Goal: Submit feedback/report problem: Submit feedback/report problem

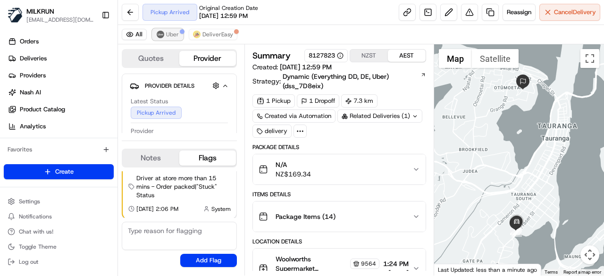
click at [173, 33] on span "Uber" at bounding box center [172, 35] width 13 height 8
click at [194, 33] on img at bounding box center [197, 35] width 8 height 8
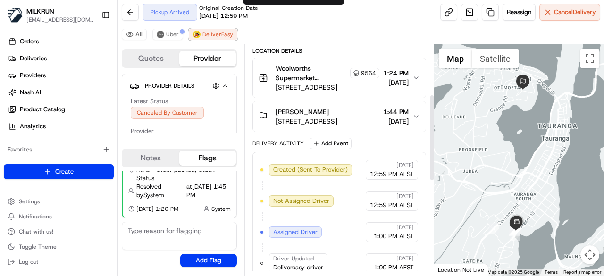
scroll to position [378, 0]
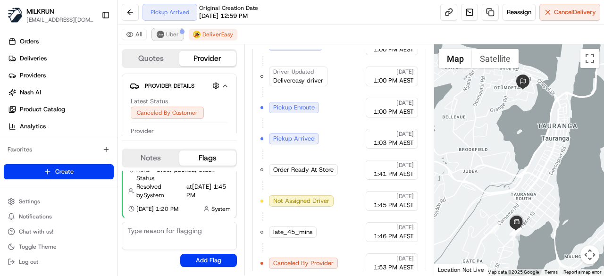
click at [161, 36] on img at bounding box center [161, 35] width 8 height 8
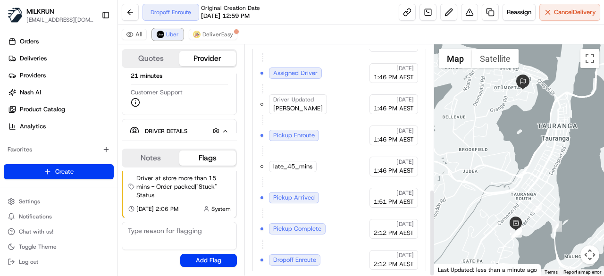
scroll to position [382, 0]
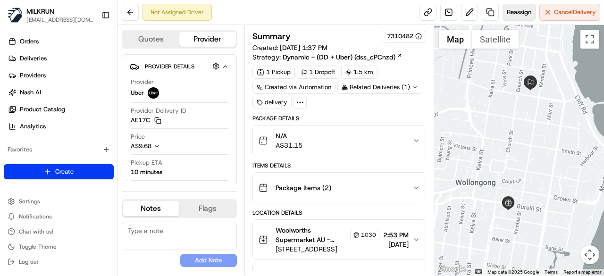
click at [517, 14] on span "Reassign" at bounding box center [519, 12] width 25 height 8
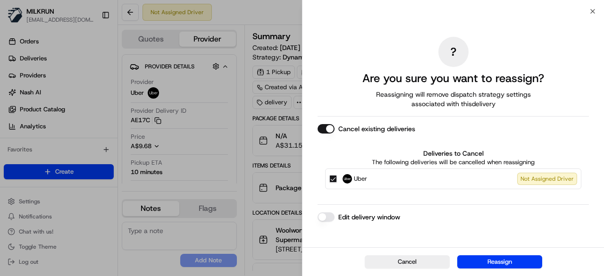
click at [330, 130] on button "Cancel existing deliveries" at bounding box center [326, 128] width 17 height 9
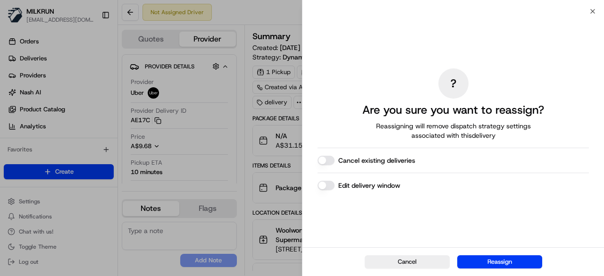
click at [519, 264] on button "Reassign" at bounding box center [499, 261] width 85 height 13
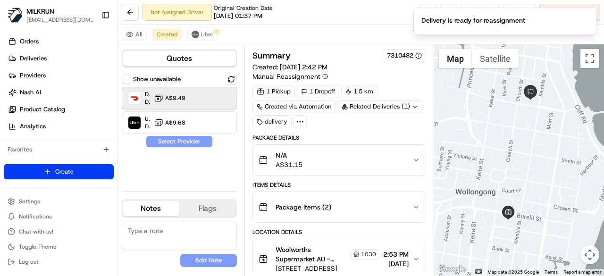
click at [203, 101] on div "DoorDash Drive Dropoff ETA 40 minutes A$9.49" at bounding box center [179, 98] width 115 height 23
click at [200, 142] on button "Assign Provider" at bounding box center [179, 141] width 67 height 11
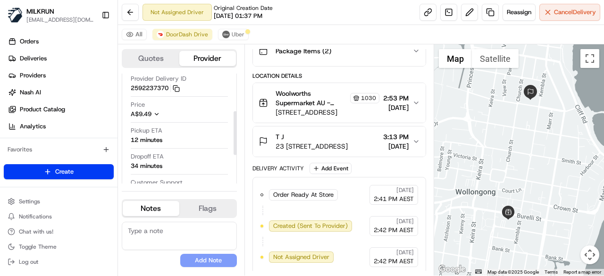
scroll to position [94, 0]
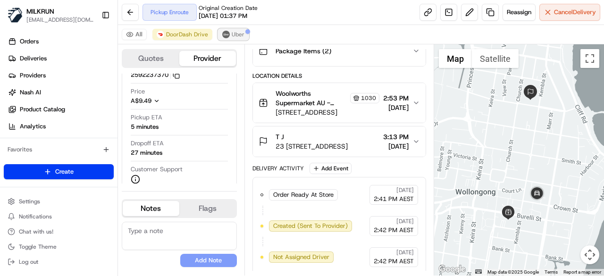
click at [236, 33] on span "Uber" at bounding box center [238, 35] width 13 height 8
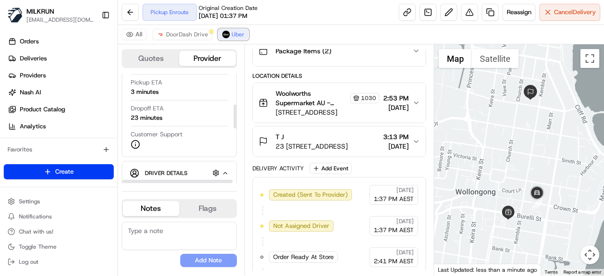
scroll to position [142, 0]
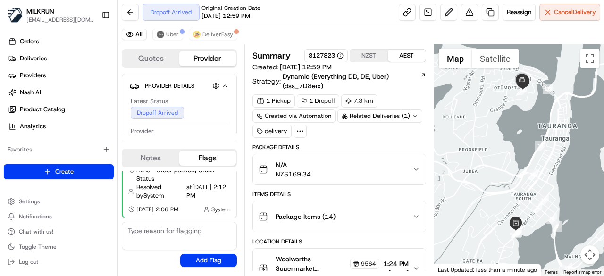
click at [375, 57] on button "NZST" at bounding box center [369, 56] width 38 height 12
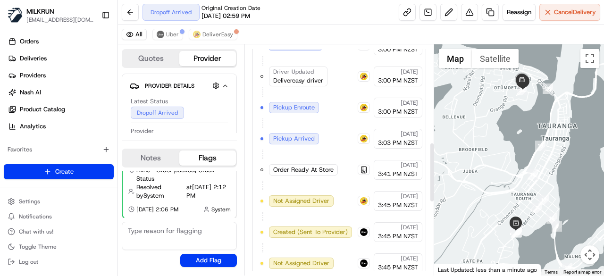
scroll to position [659, 0]
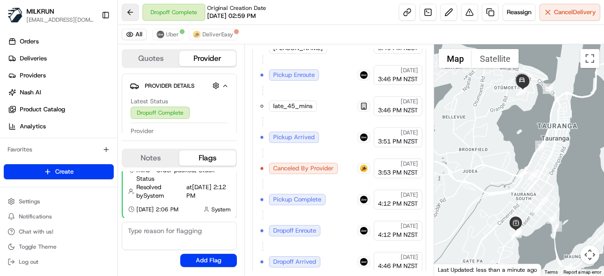
click at [133, 10] on button at bounding box center [130, 12] width 17 height 17
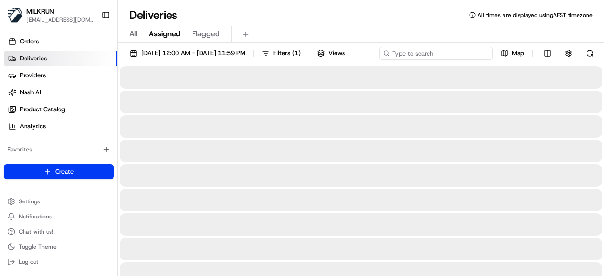
click at [433, 52] on input at bounding box center [436, 53] width 113 height 13
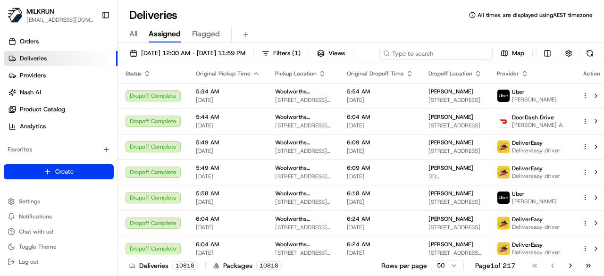
paste input "KULDIPSINH C."
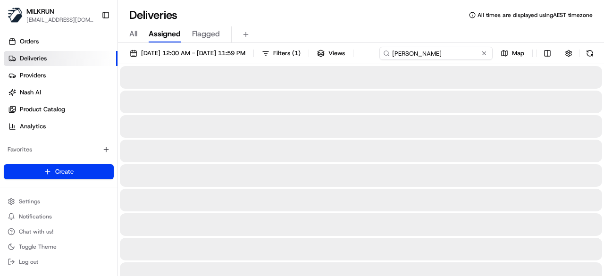
type input "KULDIPSINH C."
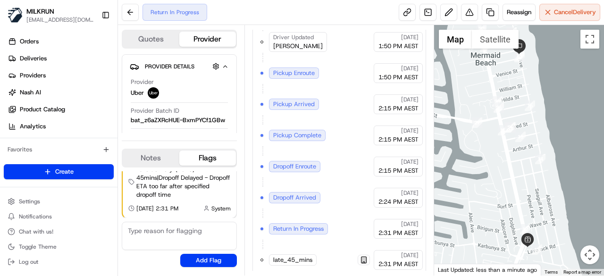
click at [503, 93] on div at bounding box center [519, 150] width 170 height 251
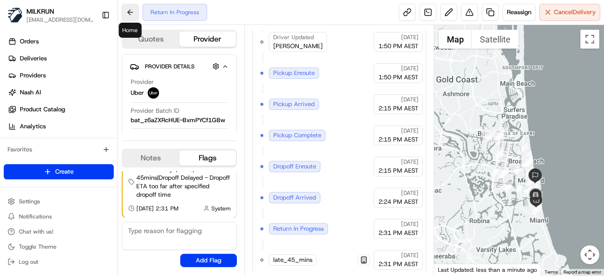
click at [136, 16] on button at bounding box center [130, 12] width 17 height 17
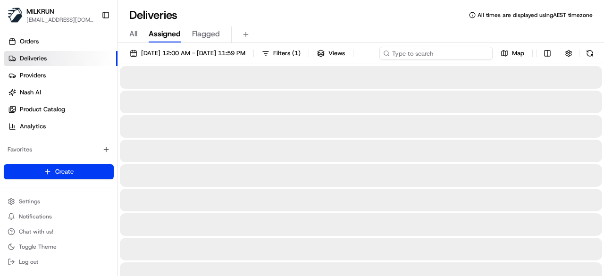
click at [456, 54] on div "17/08/2025 12:00 AM - 17/08/2025 11:59 PM Filters ( 1 ) Views Map" at bounding box center [361, 55] width 486 height 17
paste input "Casey L"
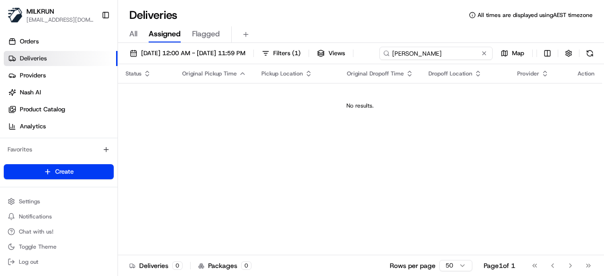
click at [380, 60] on input "Casey L" at bounding box center [436, 53] width 113 height 13
type input "Casey L"
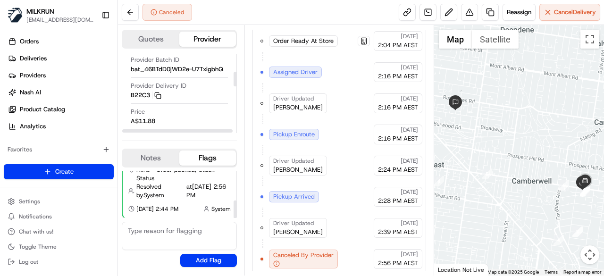
scroll to position [94, 0]
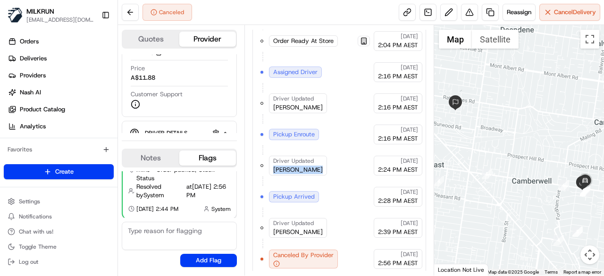
drag, startPoint x: 314, startPoint y: 164, endPoint x: 274, endPoint y: 161, distance: 40.7
click at [274, 161] on div "Driver Updated KULDIPSINH C." at bounding box center [298, 166] width 58 height 20
copy span "KULDIPSINH C."
drag, startPoint x: 315, startPoint y: 101, endPoint x: 270, endPoint y: 104, distance: 44.9
click at [270, 104] on div "Driver Updated KABEESHAN G." at bounding box center [298, 103] width 58 height 20
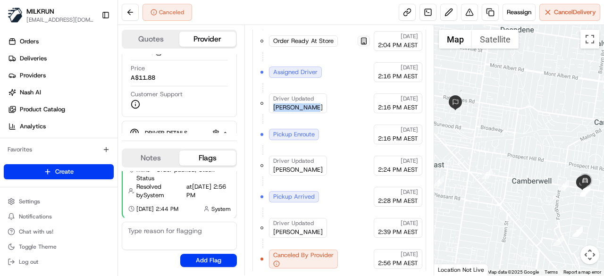
copy span "KABEESHAN G."
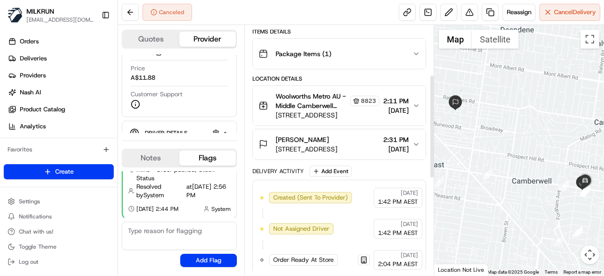
scroll to position [117, 0]
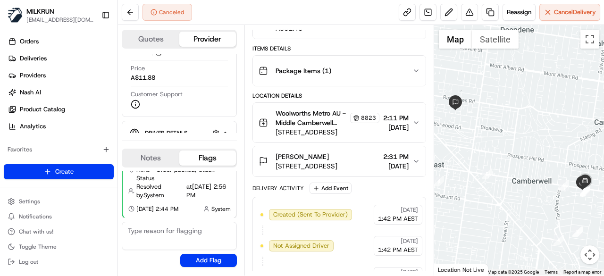
click at [322, 152] on div "Kahrynn Lloyd" at bounding box center [307, 156] width 62 height 9
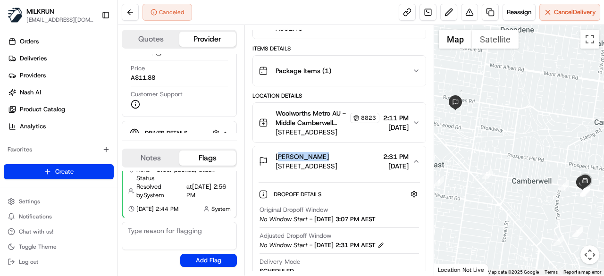
drag, startPoint x: 322, startPoint y: 150, endPoint x: 262, endPoint y: 150, distance: 59.5
click at [262, 152] on div "Kahrynn Lloyd Unit 9/119 Victoria Rd, Hawthorn East, VIC 3123, AU" at bounding box center [298, 161] width 79 height 19
copy span "Kahrynn Lloyd"
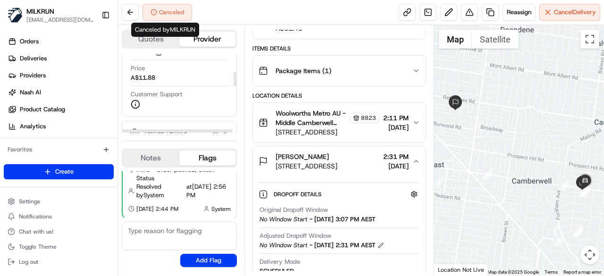
click at [139, 11] on div "Canceled" at bounding box center [157, 12] width 70 height 17
click at [133, 10] on button at bounding box center [130, 12] width 17 height 17
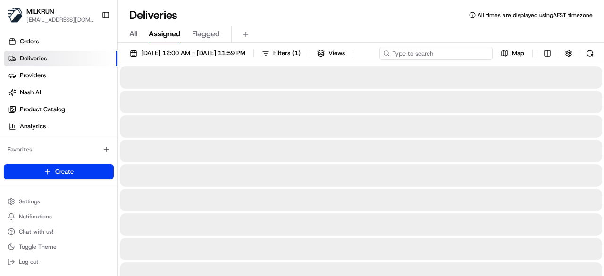
click at [427, 51] on div "17/08/2025 12:00 AM - 17/08/2025 11:59 PM Filters ( 1 ) Views Map" at bounding box center [361, 55] width 486 height 17
paste input "Kahrynn Lloyd"
type input "Kahrynn Lloyd"
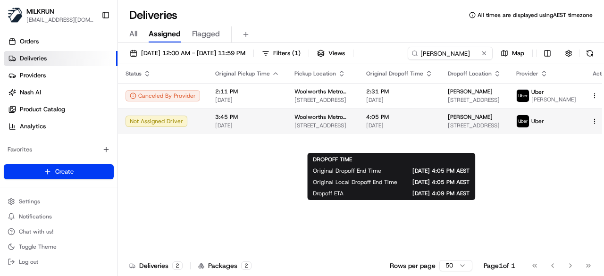
click at [401, 121] on span "4:05 PM" at bounding box center [399, 117] width 67 height 8
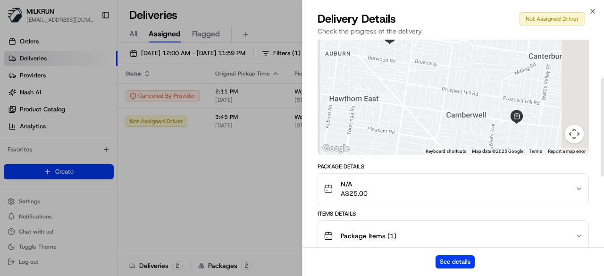
scroll to position [142, 0]
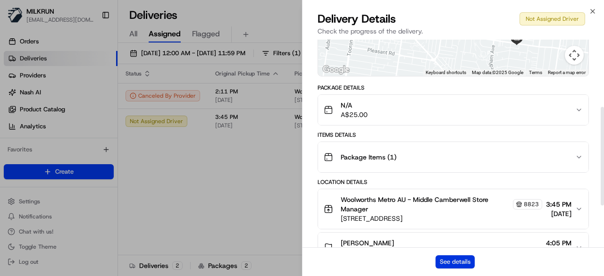
click at [464, 262] on button "See details" at bounding box center [455, 261] width 39 height 13
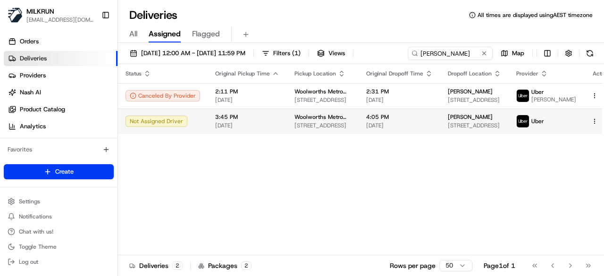
click at [578, 126] on html "MILKRUN kperera1@woolworths.com.au Toggle Sidebar Orders Deliveries Providers N…" at bounding box center [302, 138] width 604 height 276
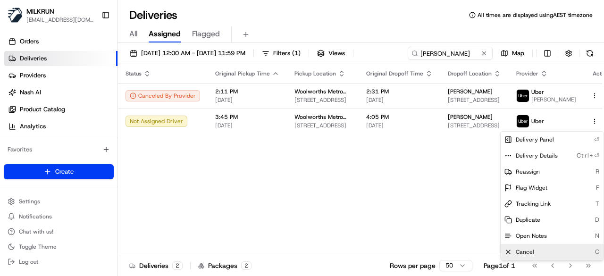
click at [524, 252] on span "Cancel" at bounding box center [525, 252] width 18 height 8
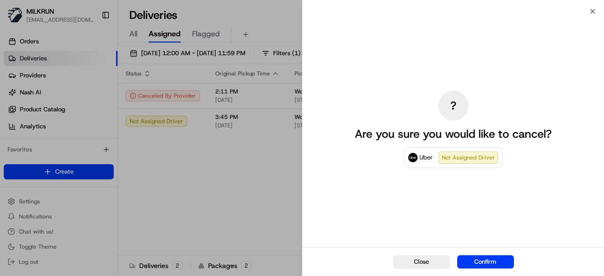
click at [512, 262] on button "Confirm" at bounding box center [485, 261] width 57 height 13
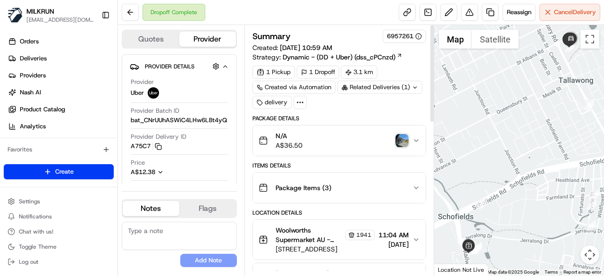
click at [404, 144] on img "button" at bounding box center [402, 140] width 13 height 13
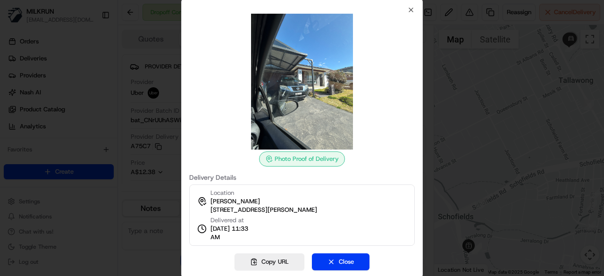
click at [316, 133] on img at bounding box center [302, 82] width 136 height 136
click at [409, 8] on icon "button" at bounding box center [411, 10] width 8 height 8
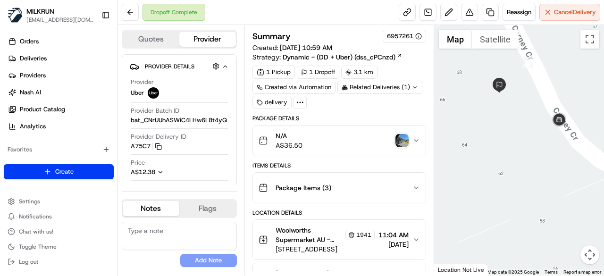
drag, startPoint x: 541, startPoint y: 125, endPoint x: 533, endPoint y: 160, distance: 35.7
click at [533, 160] on div at bounding box center [519, 150] width 170 height 251
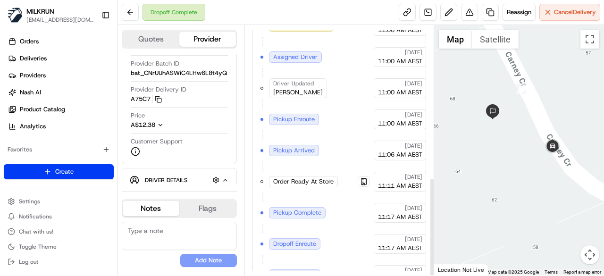
scroll to position [384, 0]
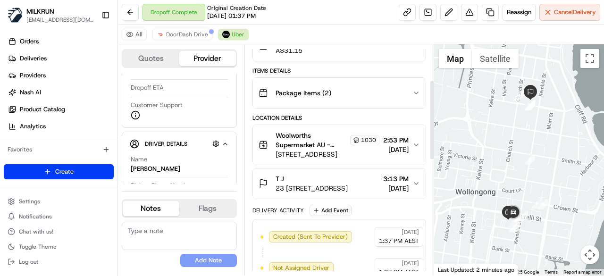
scroll to position [103, 0]
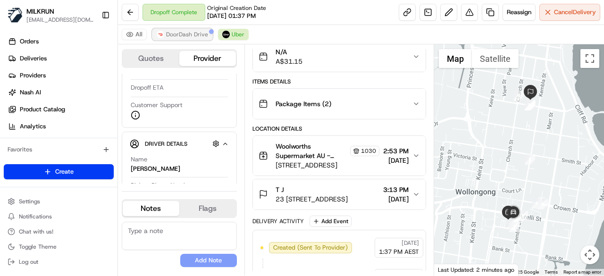
click at [209, 29] on div at bounding box center [211, 31] width 5 height 5
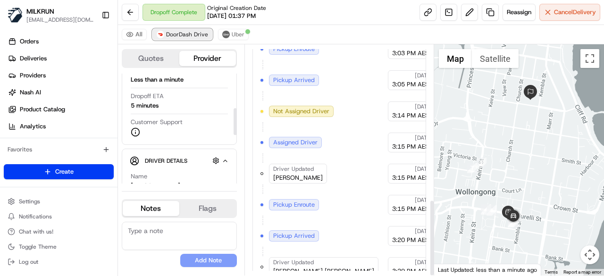
scroll to position [465, 0]
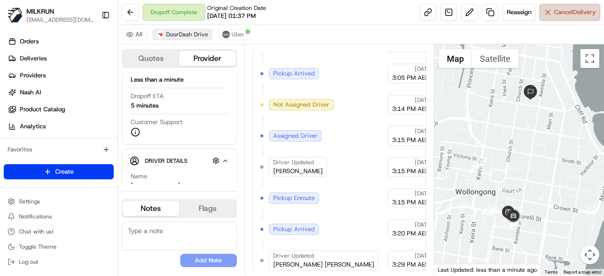
click at [569, 10] on span "Cancel Delivery" at bounding box center [575, 12] width 42 height 8
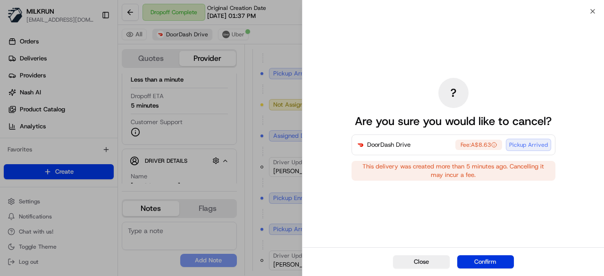
click at [492, 262] on button "Confirm" at bounding box center [485, 261] width 57 height 13
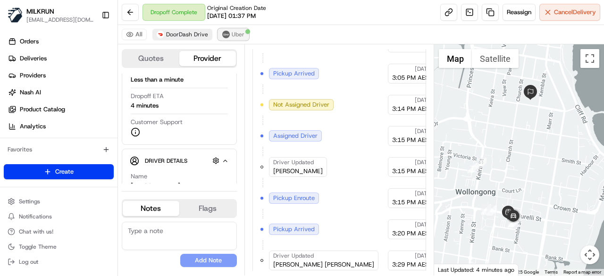
click at [226, 34] on img at bounding box center [226, 35] width 8 height 8
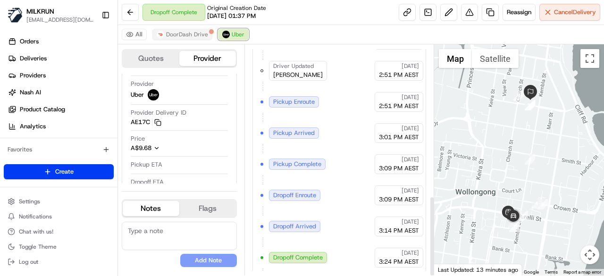
scroll to position [434, 0]
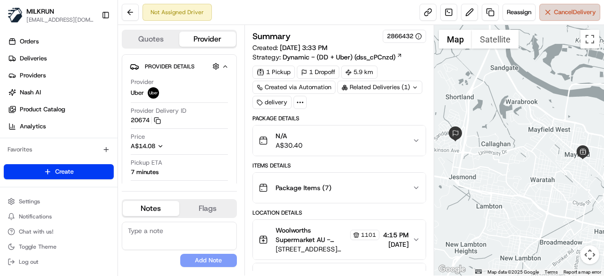
click at [579, 11] on span "Cancel Delivery" at bounding box center [575, 12] width 42 height 8
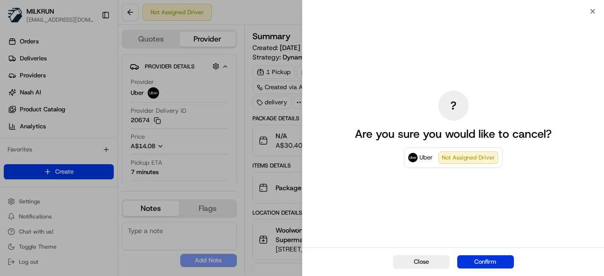
click at [492, 260] on button "Confirm" at bounding box center [485, 261] width 57 height 13
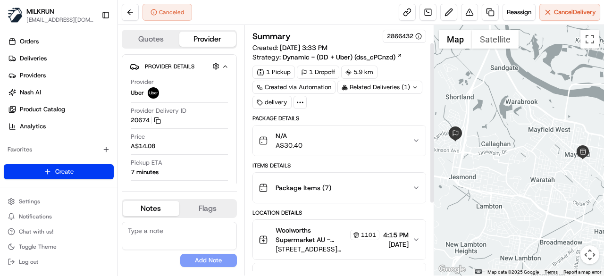
scroll to position [47, 0]
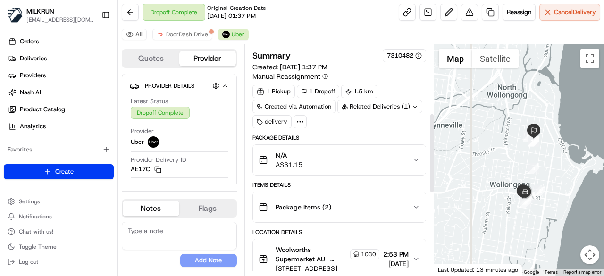
scroll to position [198, 0]
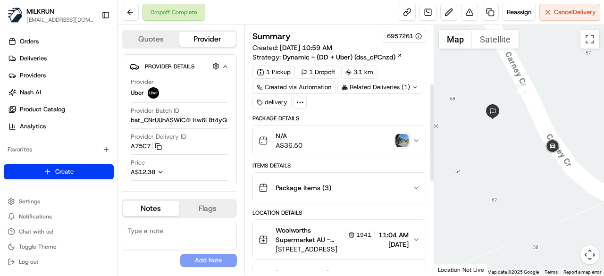
scroll to position [148, 0]
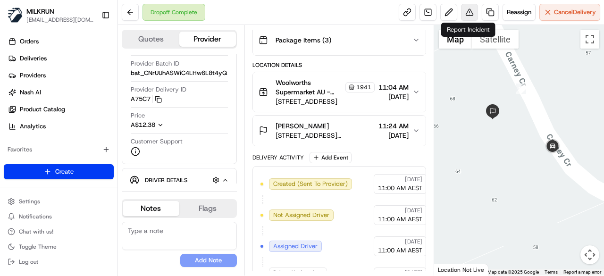
click at [464, 15] on button at bounding box center [469, 12] width 17 height 17
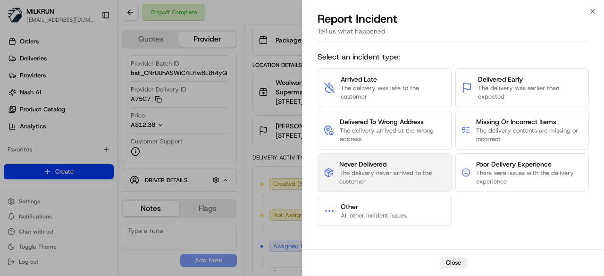
click at [370, 169] on span "The delivery never arrived to the customer" at bounding box center [392, 177] width 106 height 17
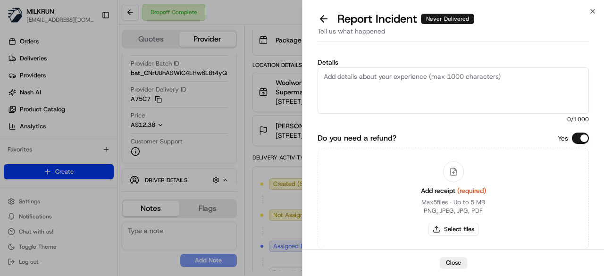
click at [404, 82] on textarea "Details" at bounding box center [453, 91] width 271 height 46
type textarea "Customer did not receive the order."
click at [474, 224] on button "Select files" at bounding box center [454, 229] width 50 height 13
type input "C:\fakepath\114.png"
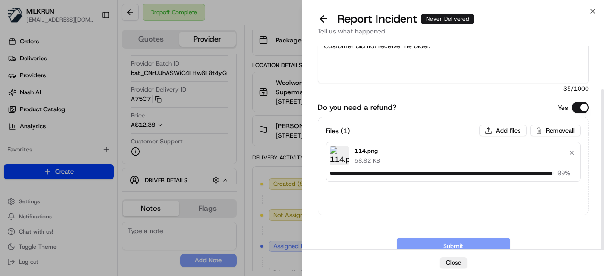
scroll to position [56, 0]
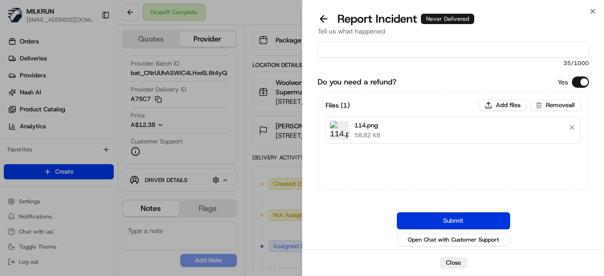
click at [443, 218] on button "Submit" at bounding box center [453, 220] width 113 height 17
